Goal: Contribute content

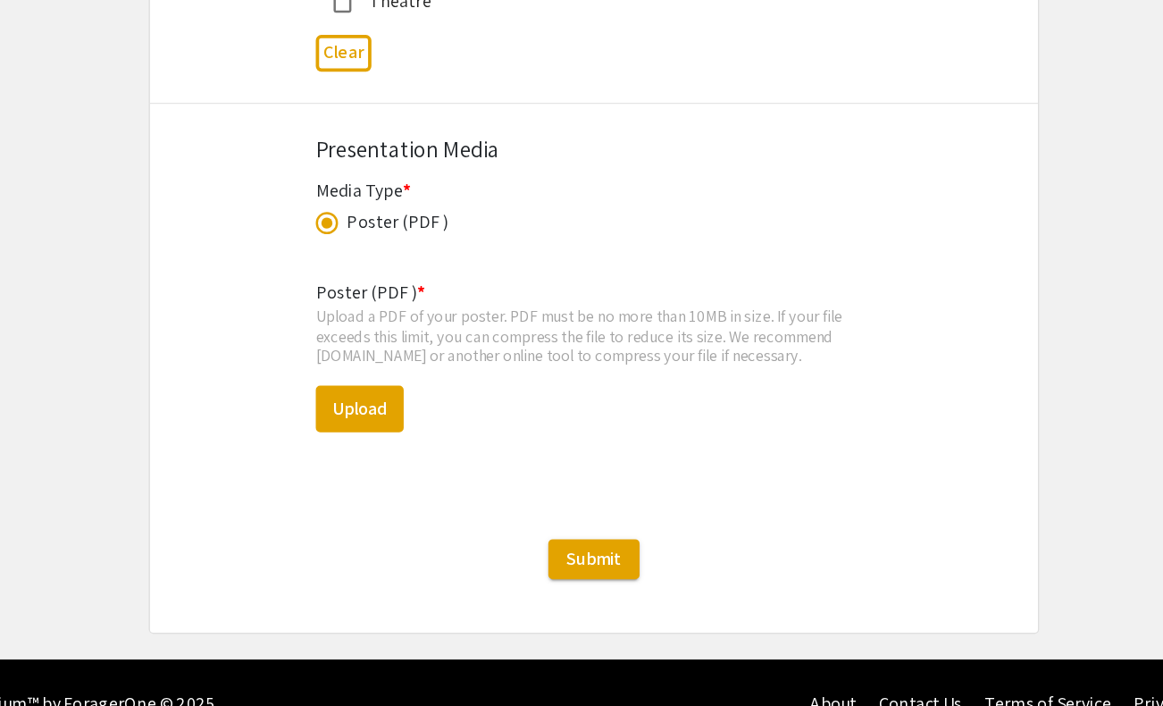
scroll to position [66, 0]
click at [395, 449] on button "Upload" at bounding box center [393, 468] width 71 height 38
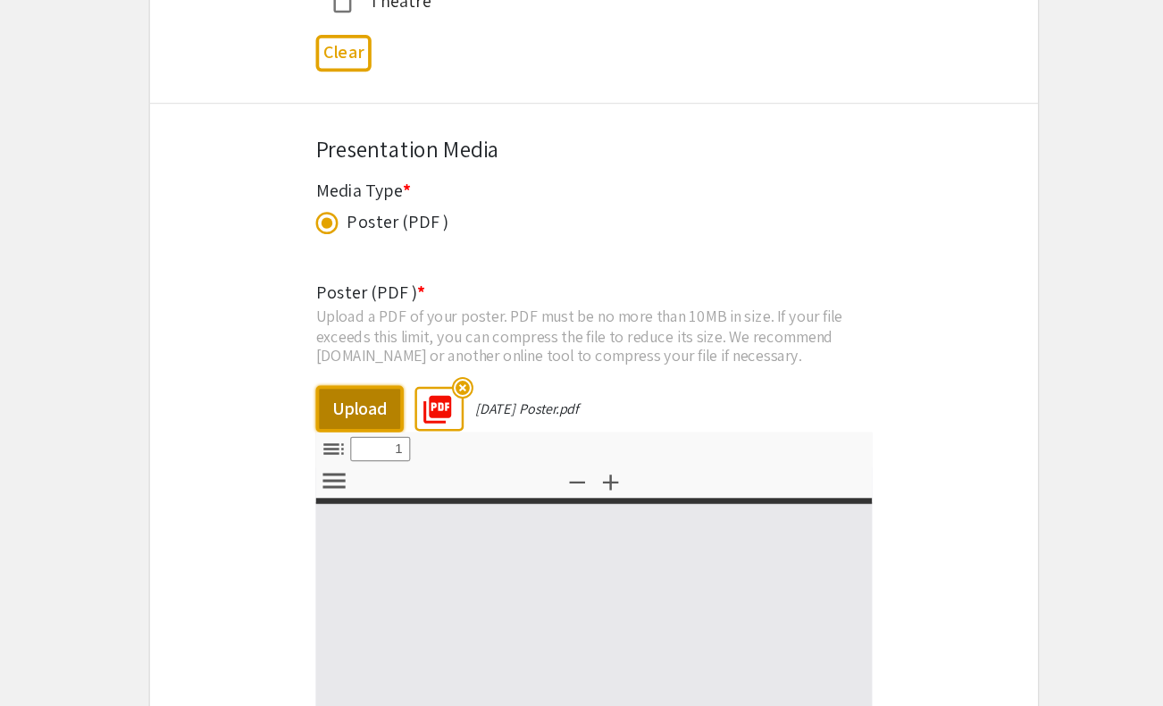
select select "custom"
type input "0"
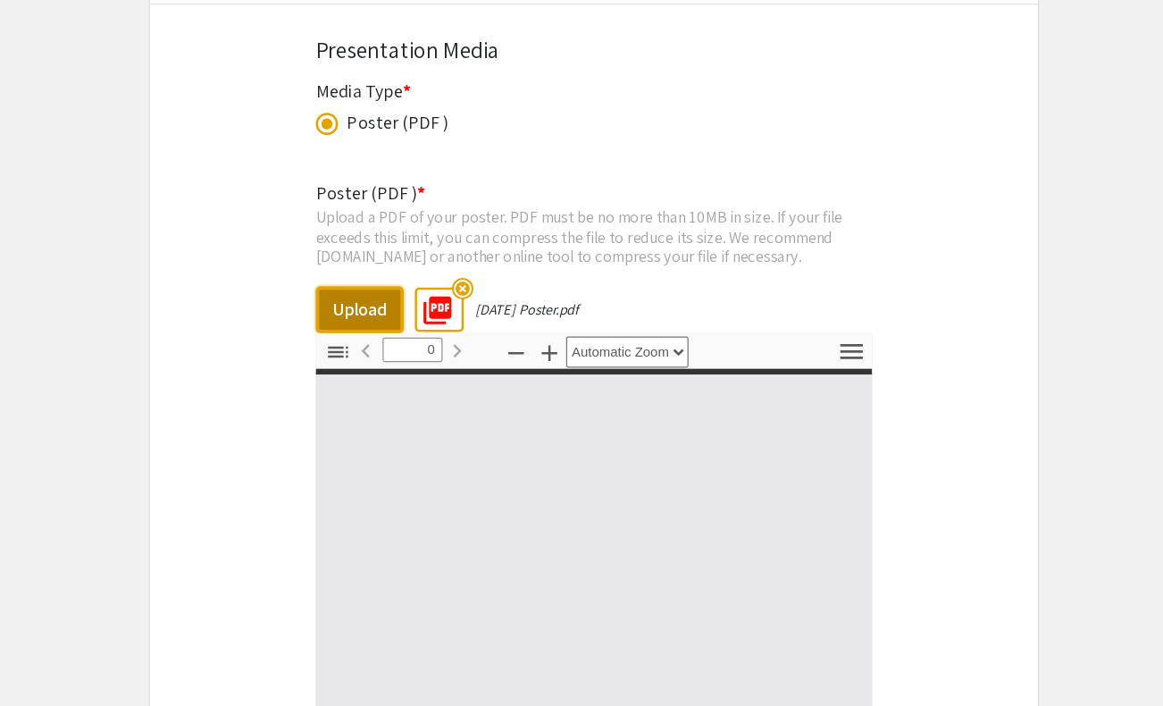
select select "custom"
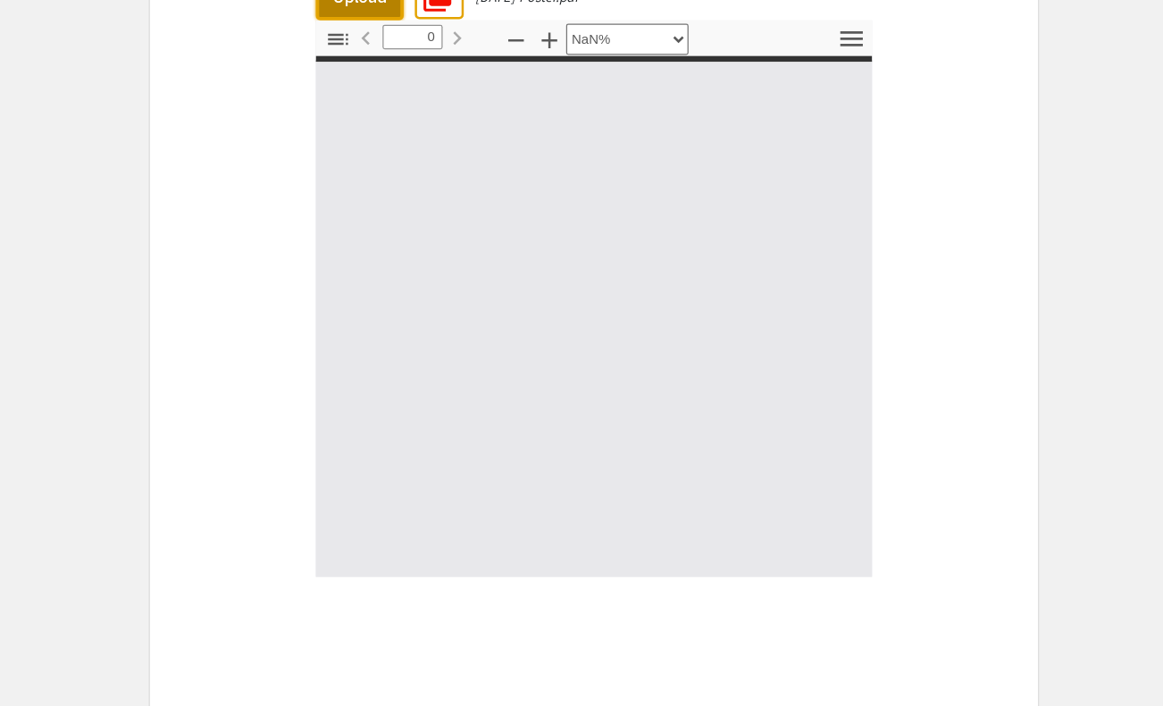
scroll to position [5296, 0]
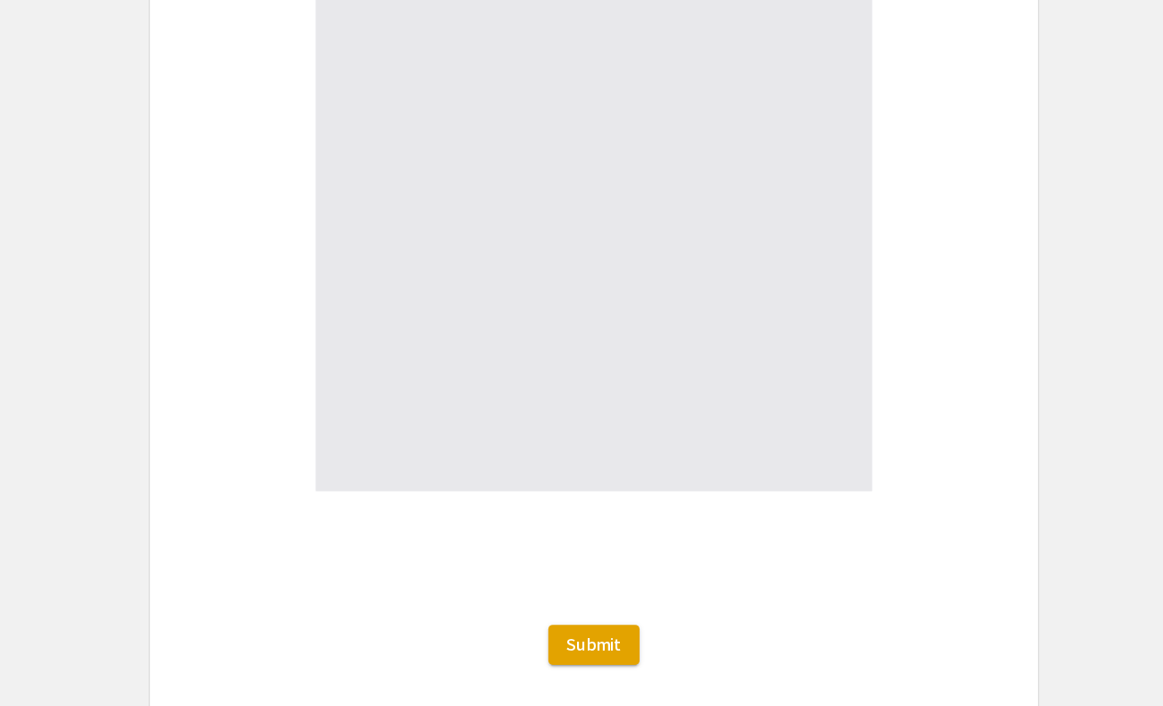
type input "1"
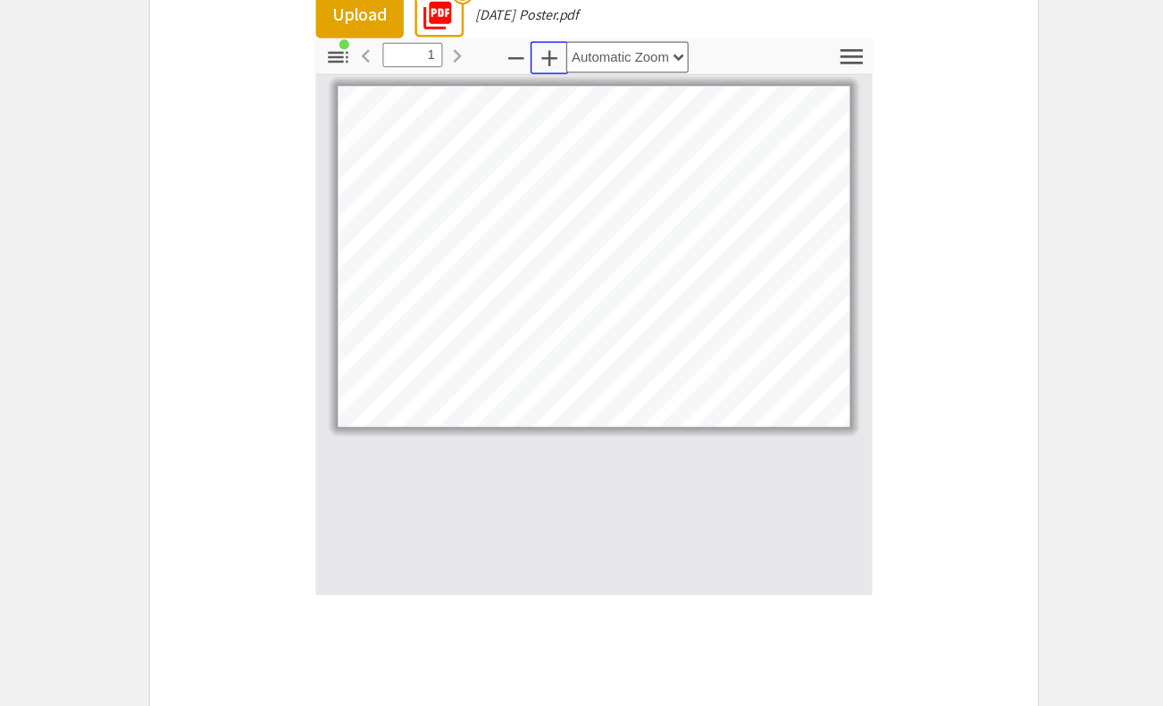
click at [548, 92] on icon "button" at bounding box center [545, 102] width 21 height 21
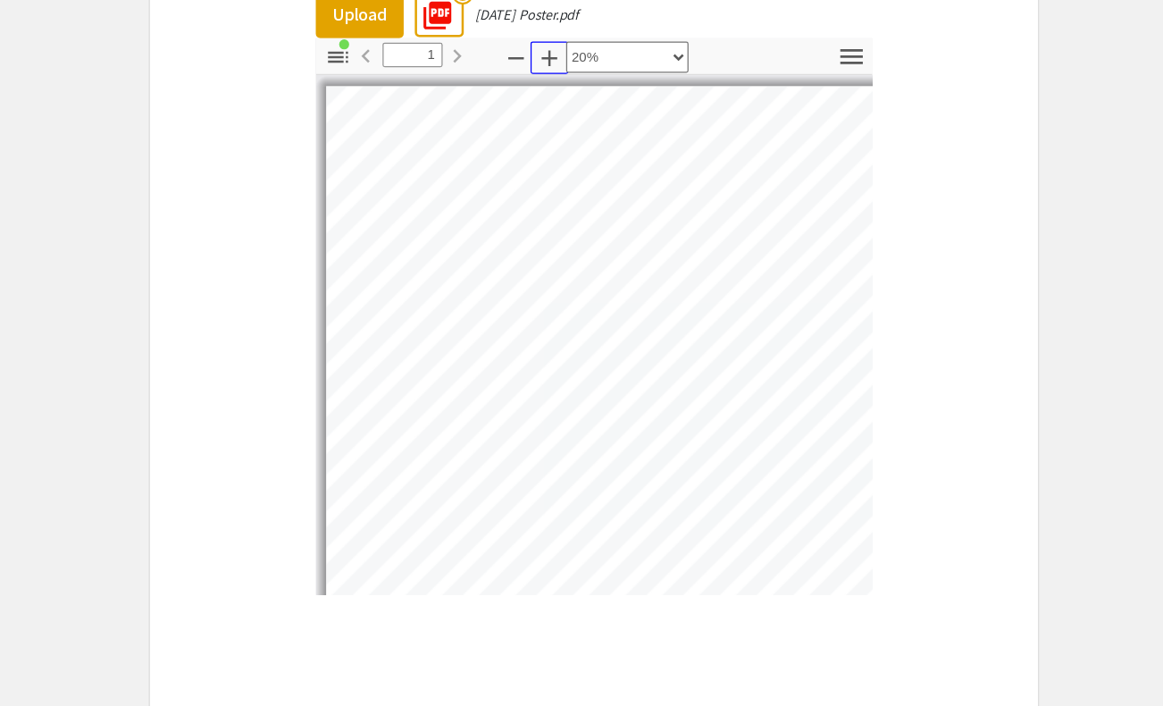
click at [548, 92] on icon "button" at bounding box center [545, 102] width 21 height 21
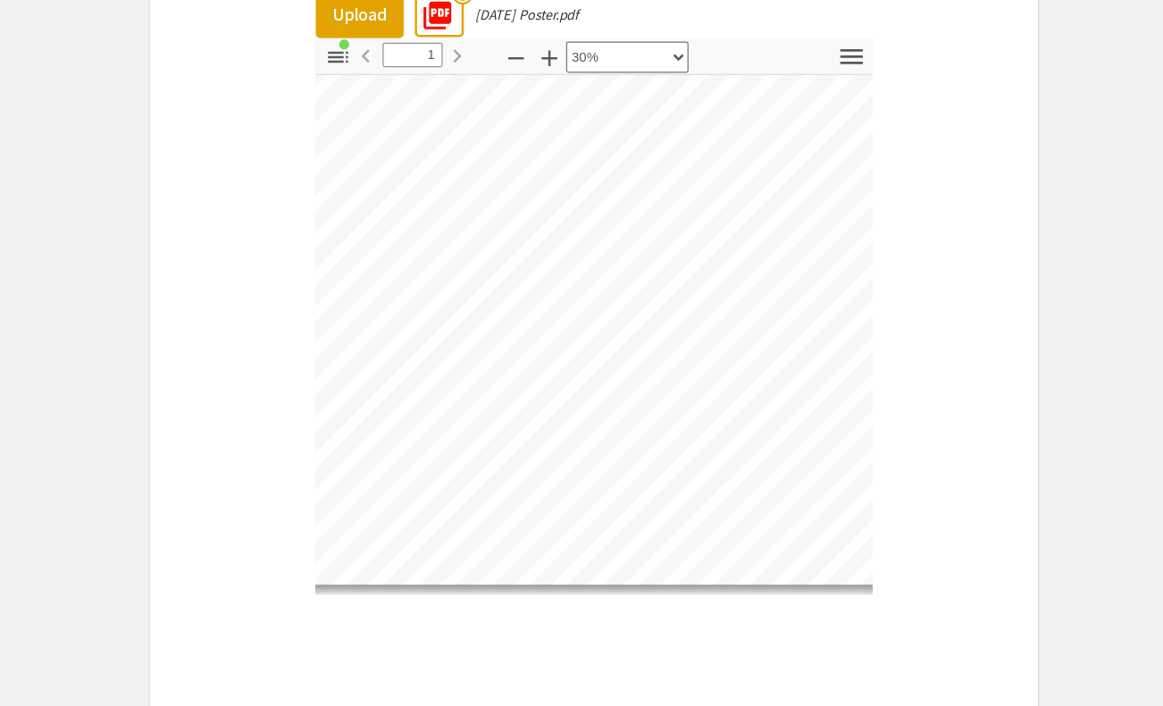
scroll to position [217, 172]
click at [548, 97] on icon "button" at bounding box center [546, 103] width 13 height 13
click at [475, 87] on div "Toggle Sidebar Find Go to First Page Previous 1 of 1 Next Go to Last Page Zoom …" at bounding box center [581, 310] width 447 height 447
click at [547, 92] on icon "button" at bounding box center [545, 102] width 21 height 21
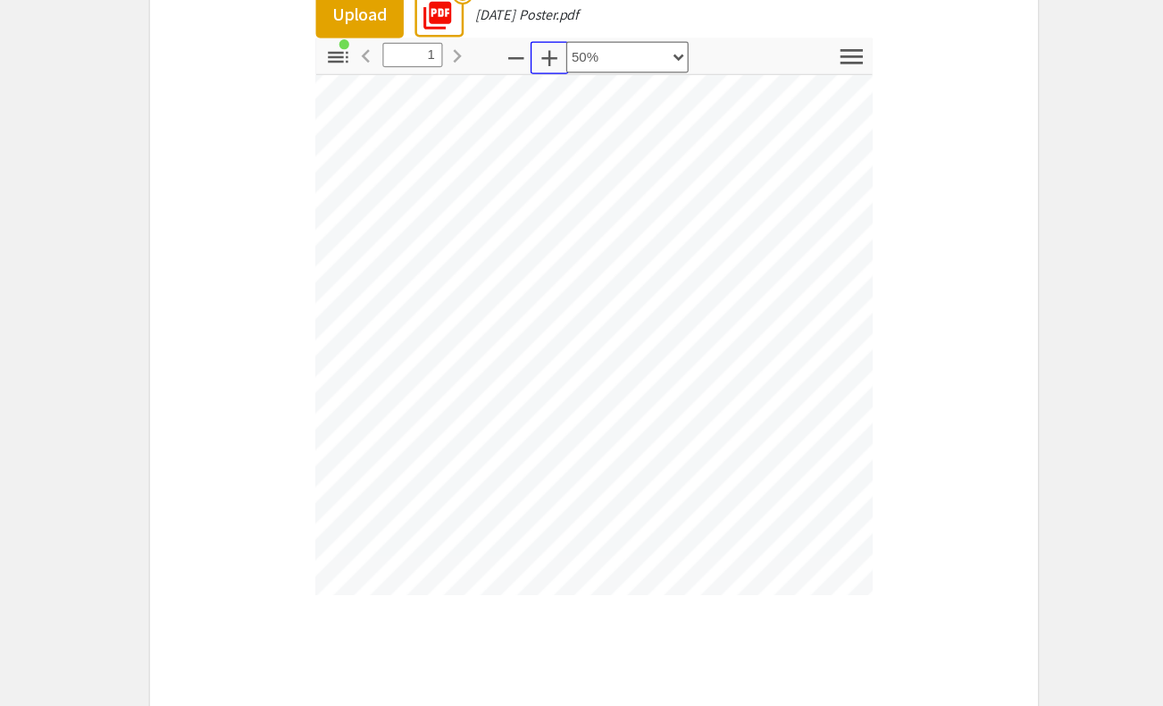
click at [547, 92] on icon "button" at bounding box center [545, 102] width 21 height 21
click at [453, 87] on div "Toggle Sidebar Find Go to First Page Previous 1 of 1 Next Go to Last Page Zoom …" at bounding box center [581, 310] width 447 height 447
click at [521, 92] on icon "button" at bounding box center [518, 102] width 21 height 21
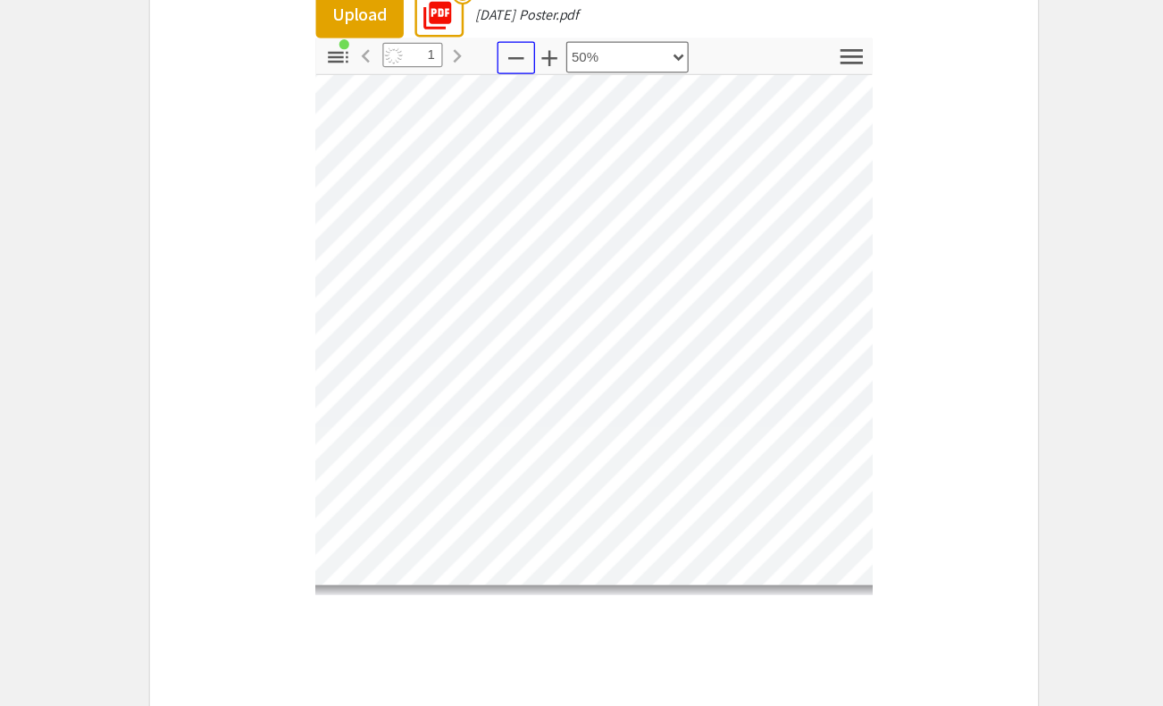
click at [521, 92] on icon "button" at bounding box center [518, 102] width 21 height 21
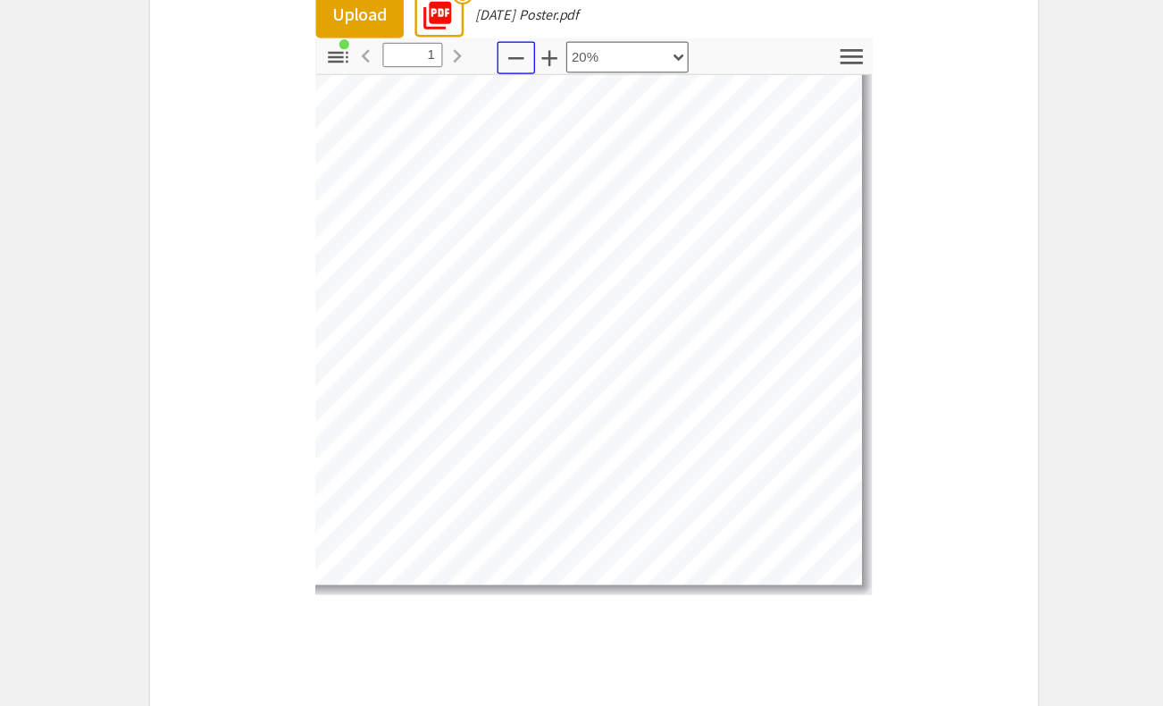
click at [521, 92] on icon "button" at bounding box center [518, 102] width 21 height 21
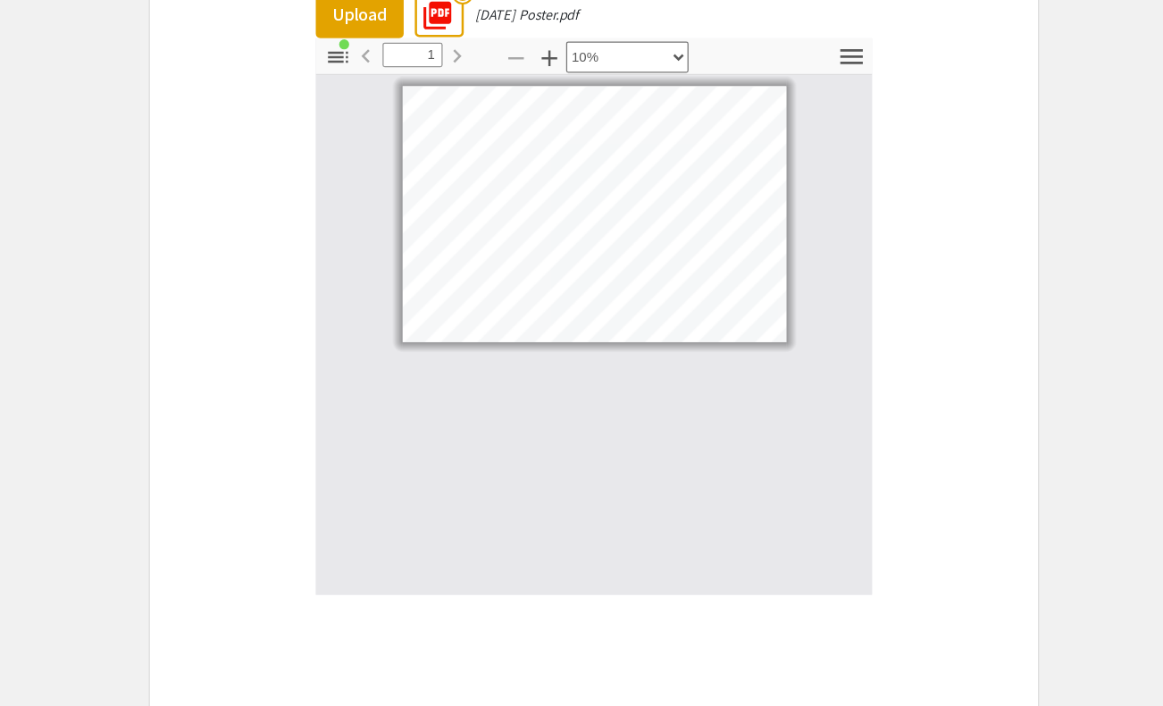
scroll to position [0, 0]
click at [549, 92] on icon "button" at bounding box center [545, 102] width 21 height 21
select select "custom"
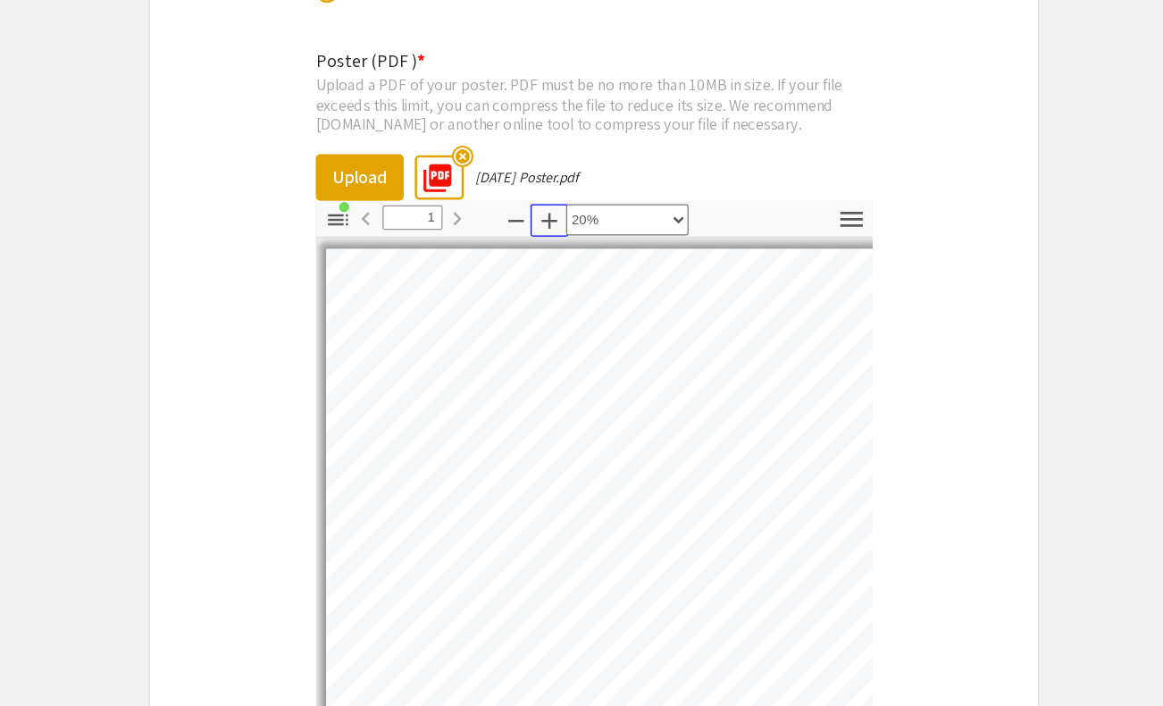
scroll to position [5364, 0]
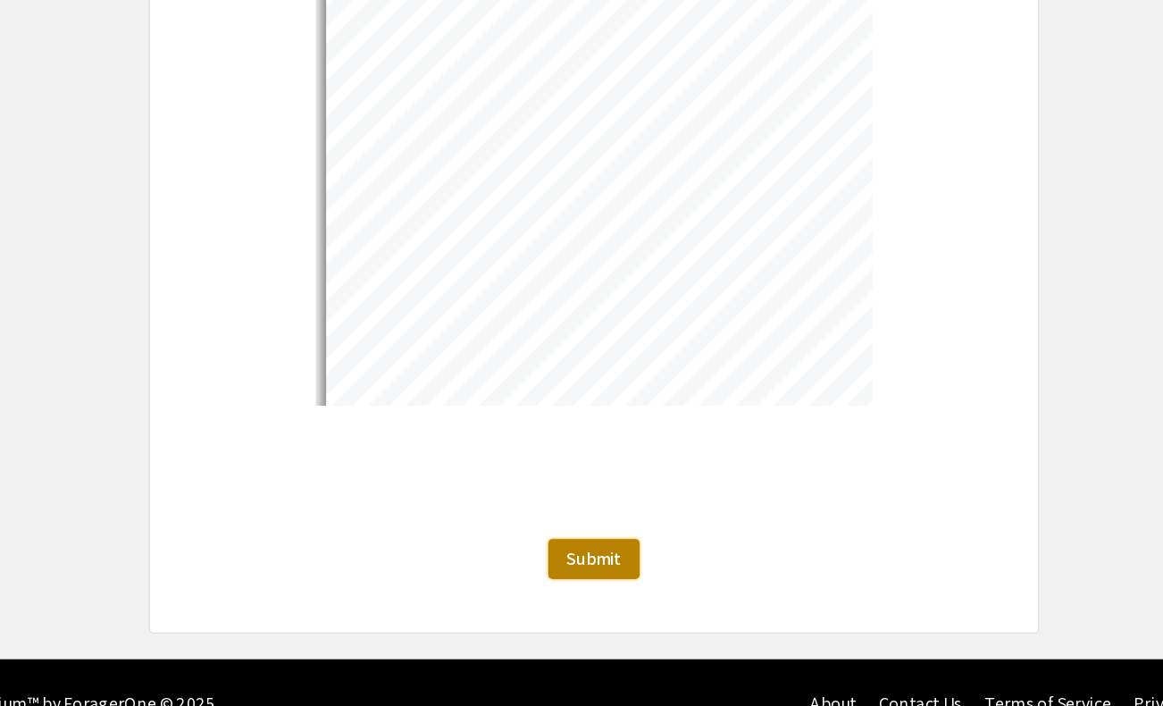
click at [584, 572] on button "Submit" at bounding box center [581, 588] width 73 height 32
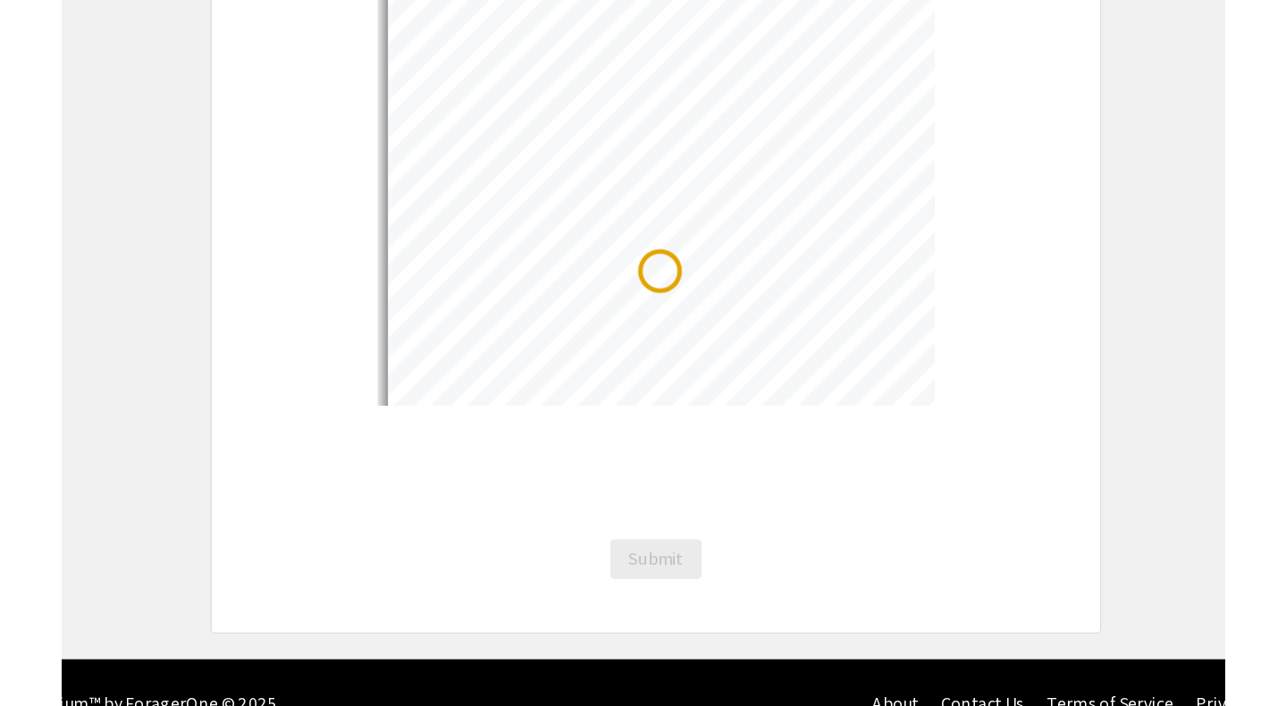
scroll to position [0, 0]
